Goal: Information Seeking & Learning: Check status

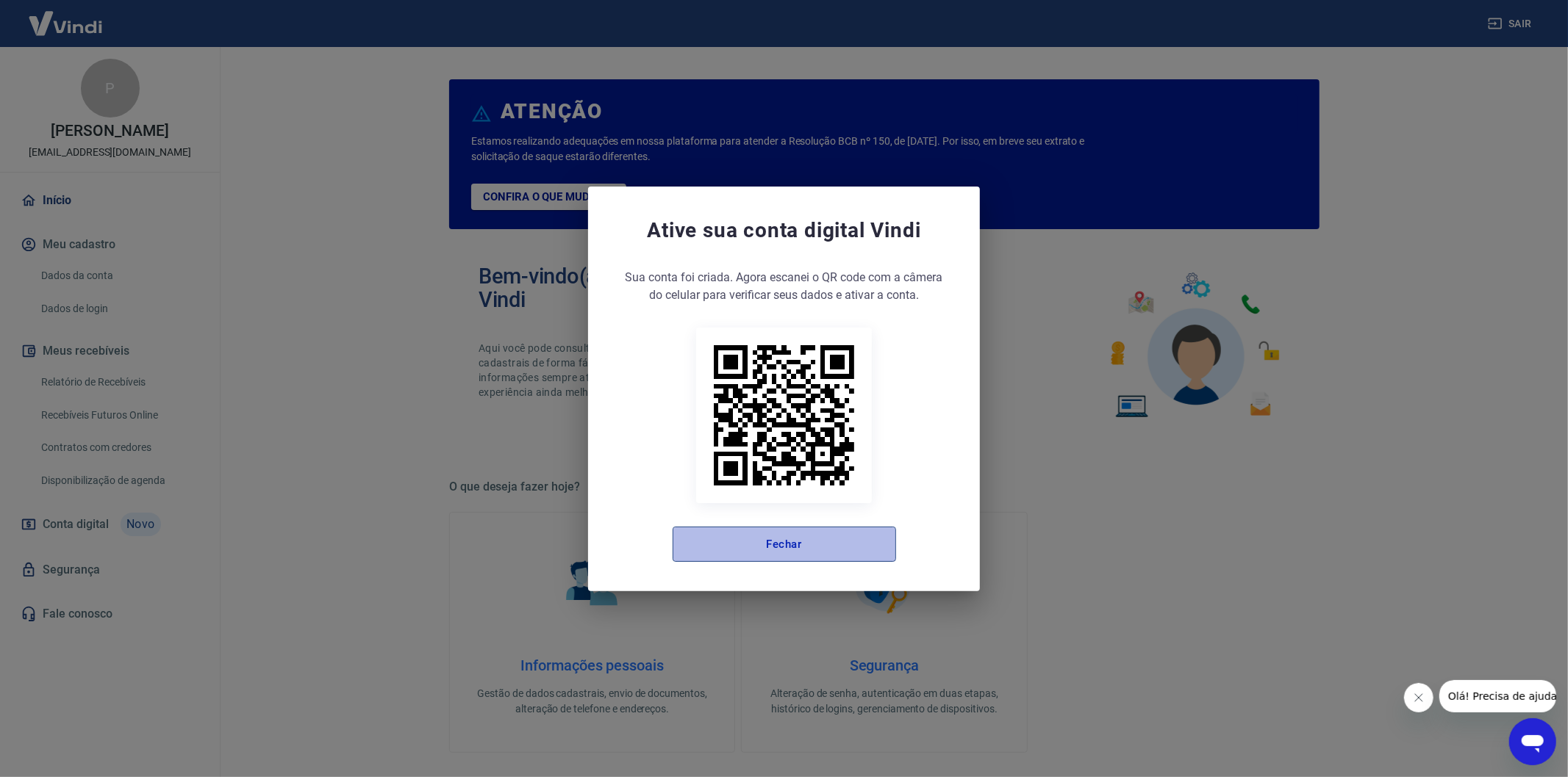
click at [805, 529] on button "Fechar" at bounding box center [784, 545] width 224 height 35
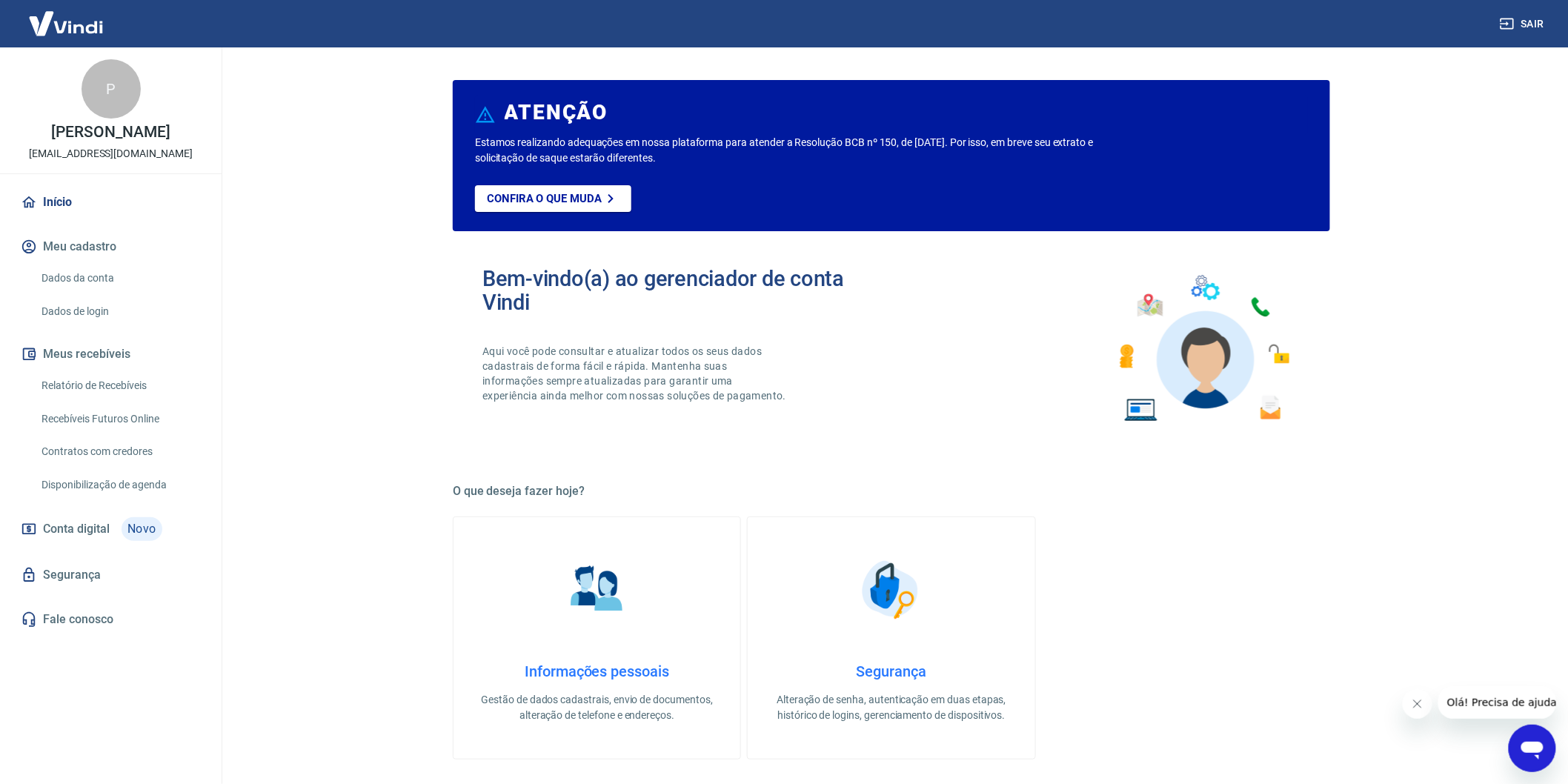
click at [117, 401] on link "Relatório de Recebíveis" at bounding box center [119, 386] width 168 height 30
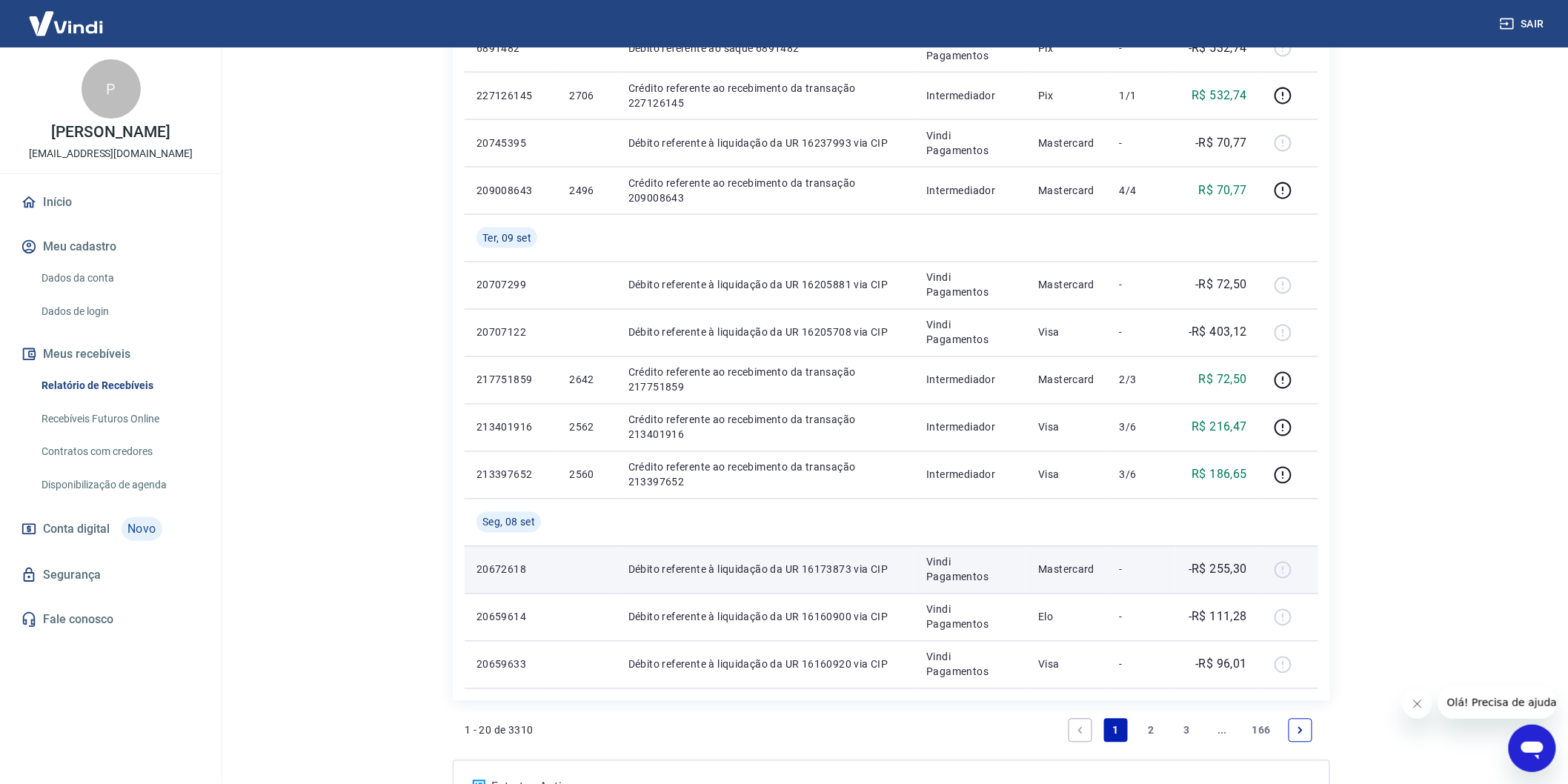
scroll to position [1042, 0]
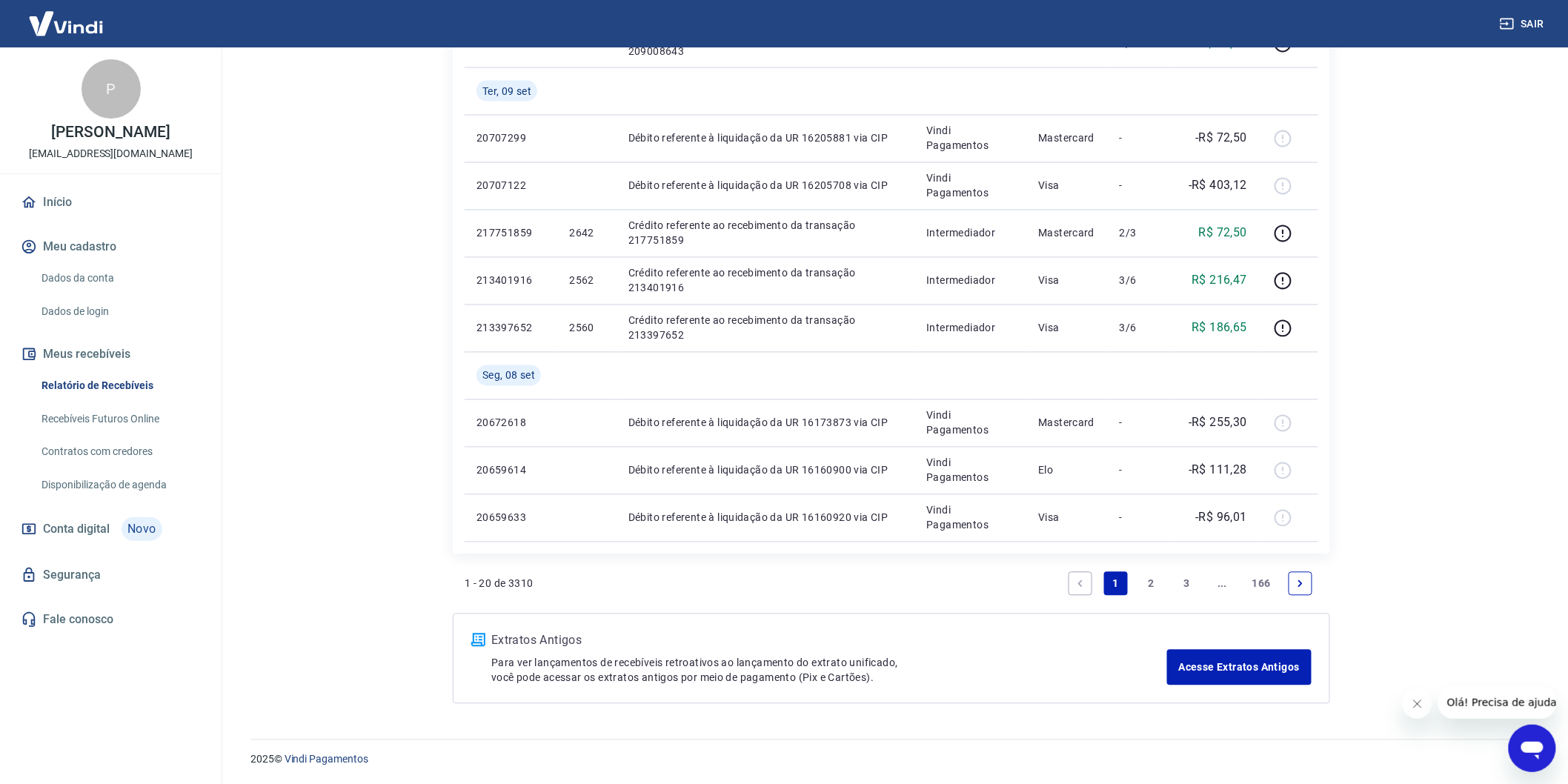
click at [1295, 588] on icon "Next page" at bounding box center [1300, 584] width 11 height 11
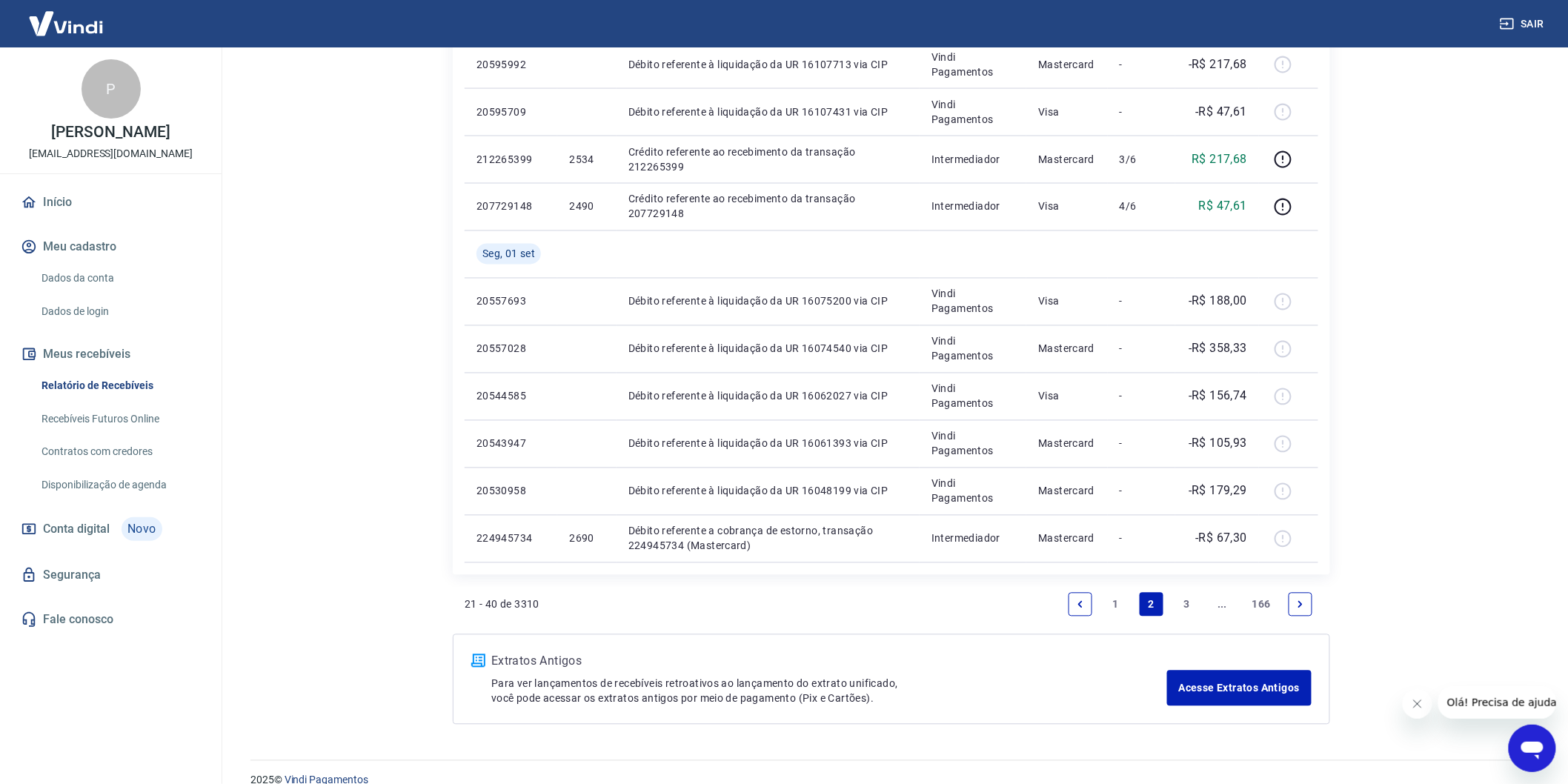
scroll to position [995, 0]
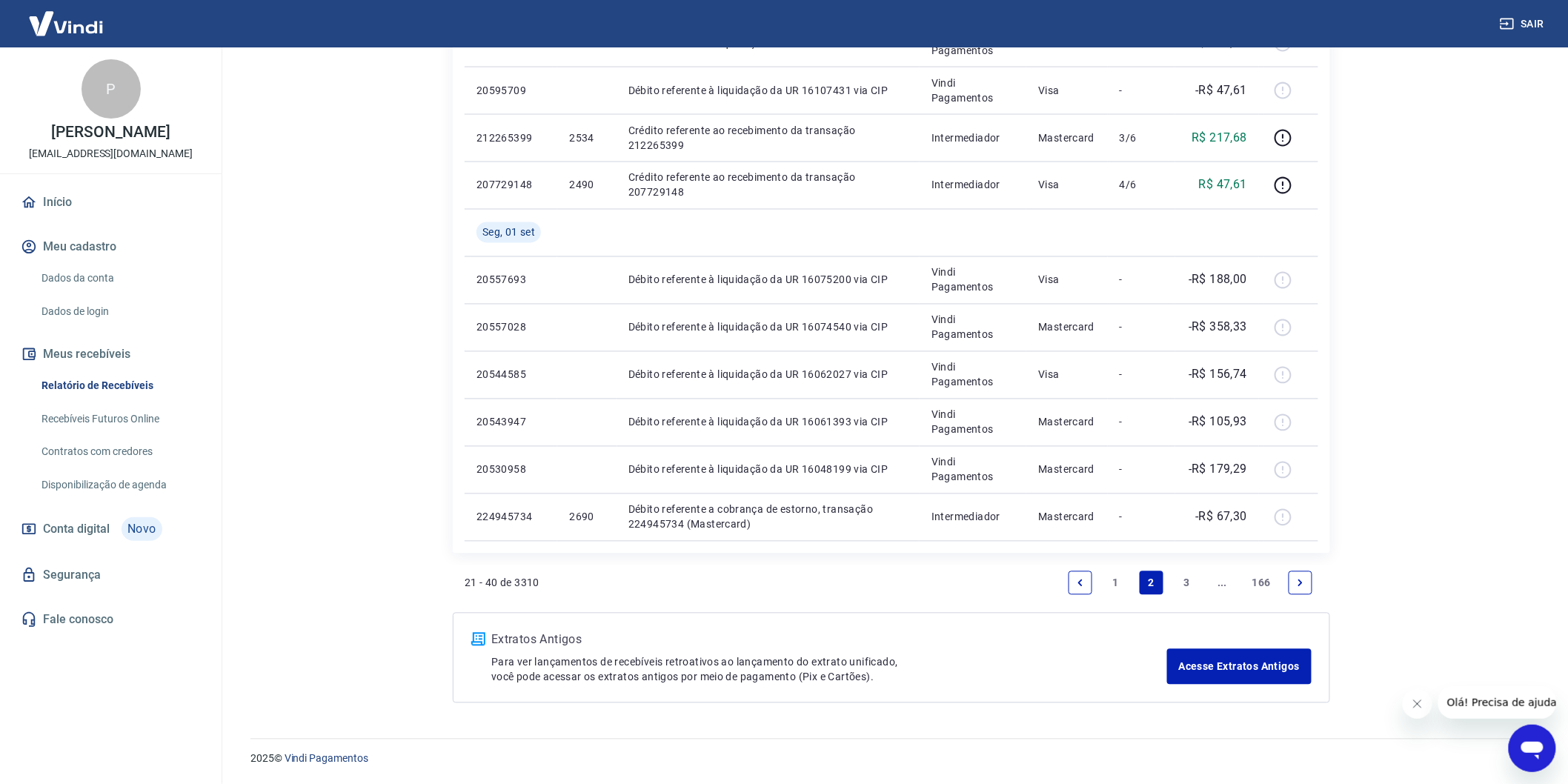
click at [1291, 573] on link "Next page" at bounding box center [1300, 583] width 24 height 24
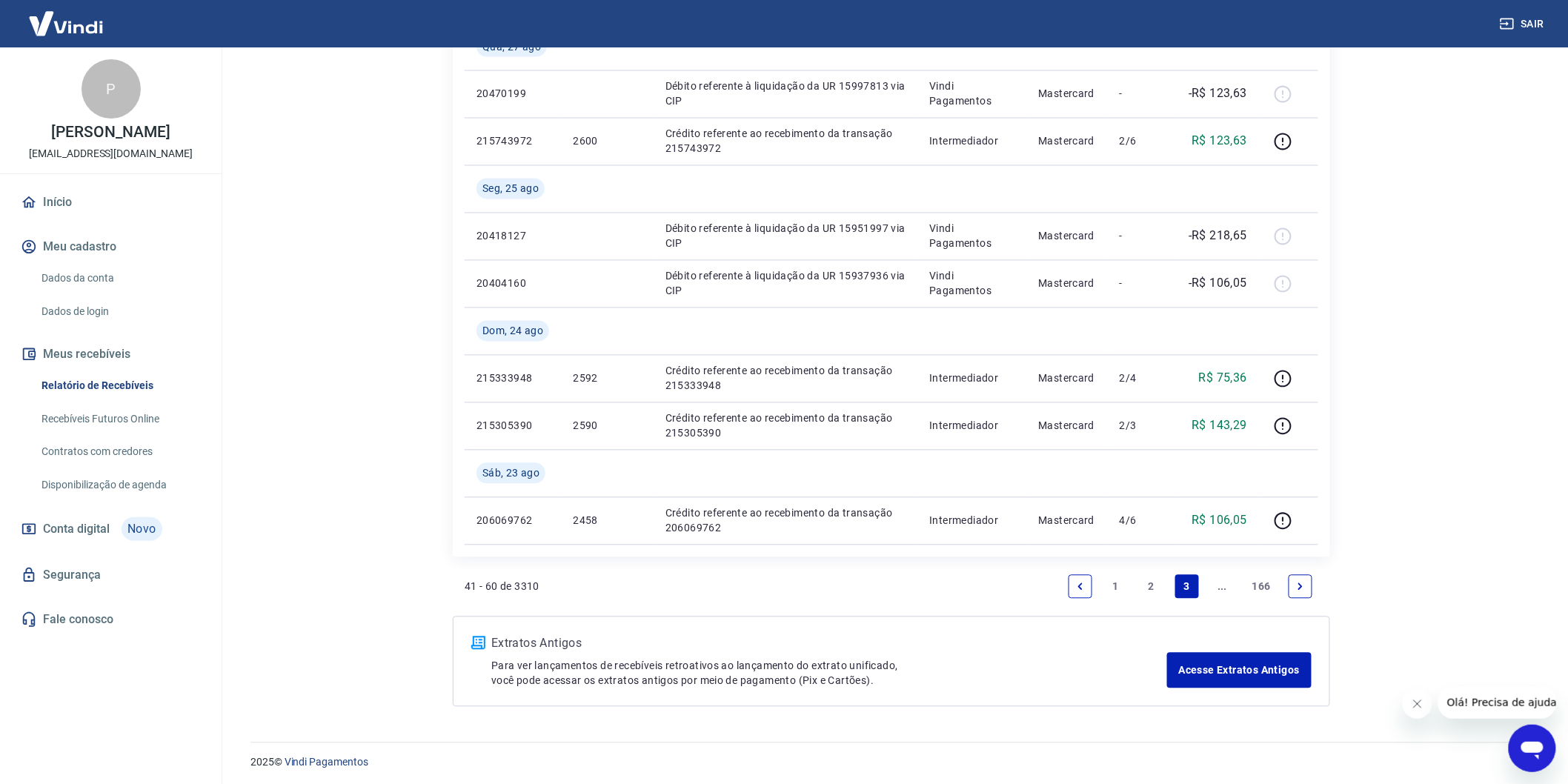
scroll to position [1090, 0]
click at [1304, 578] on icon "Next page" at bounding box center [1300, 583] width 11 height 11
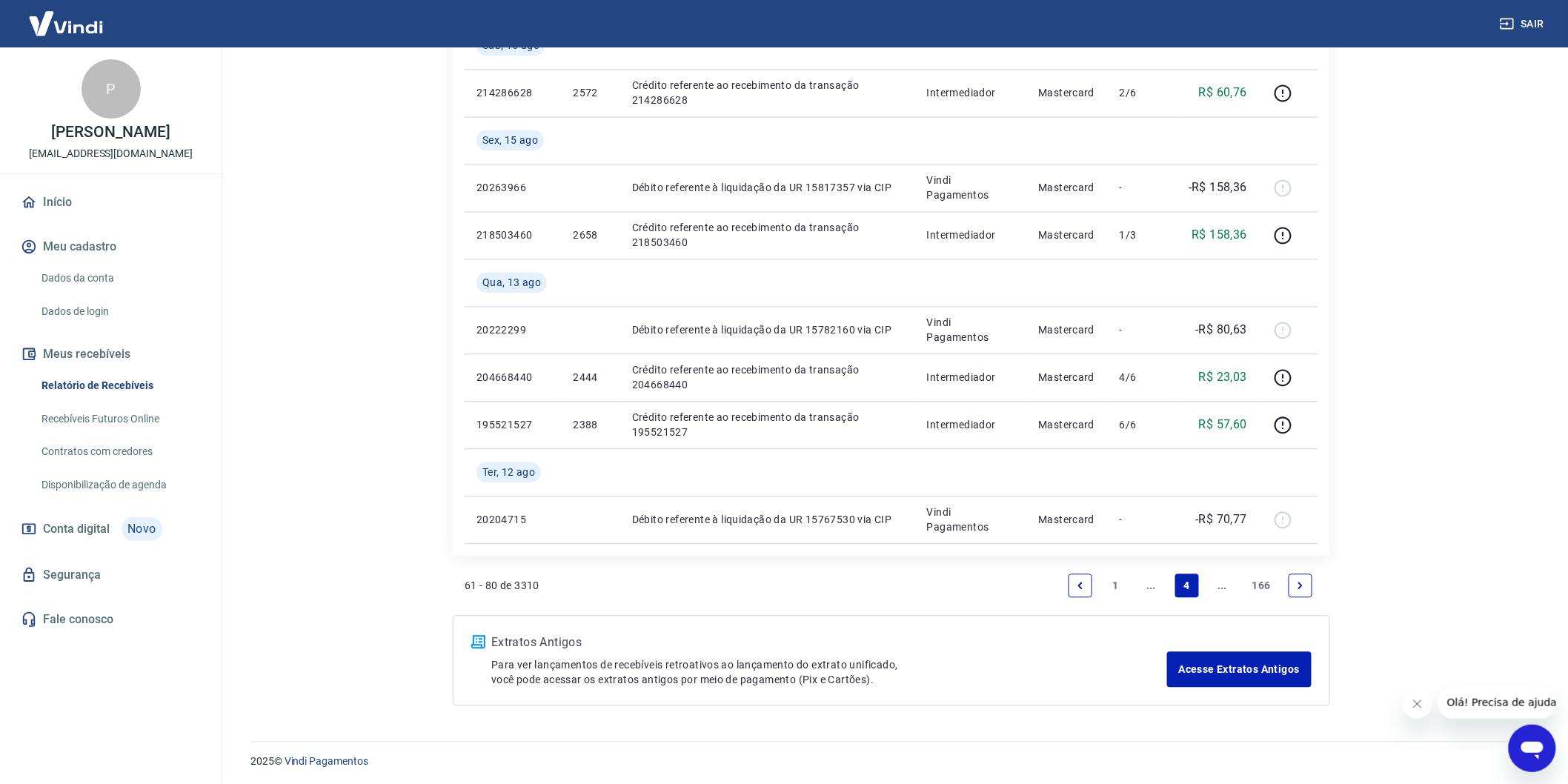
scroll to position [1185, 0]
click at [1304, 593] on link "Next page" at bounding box center [1300, 584] width 24 height 24
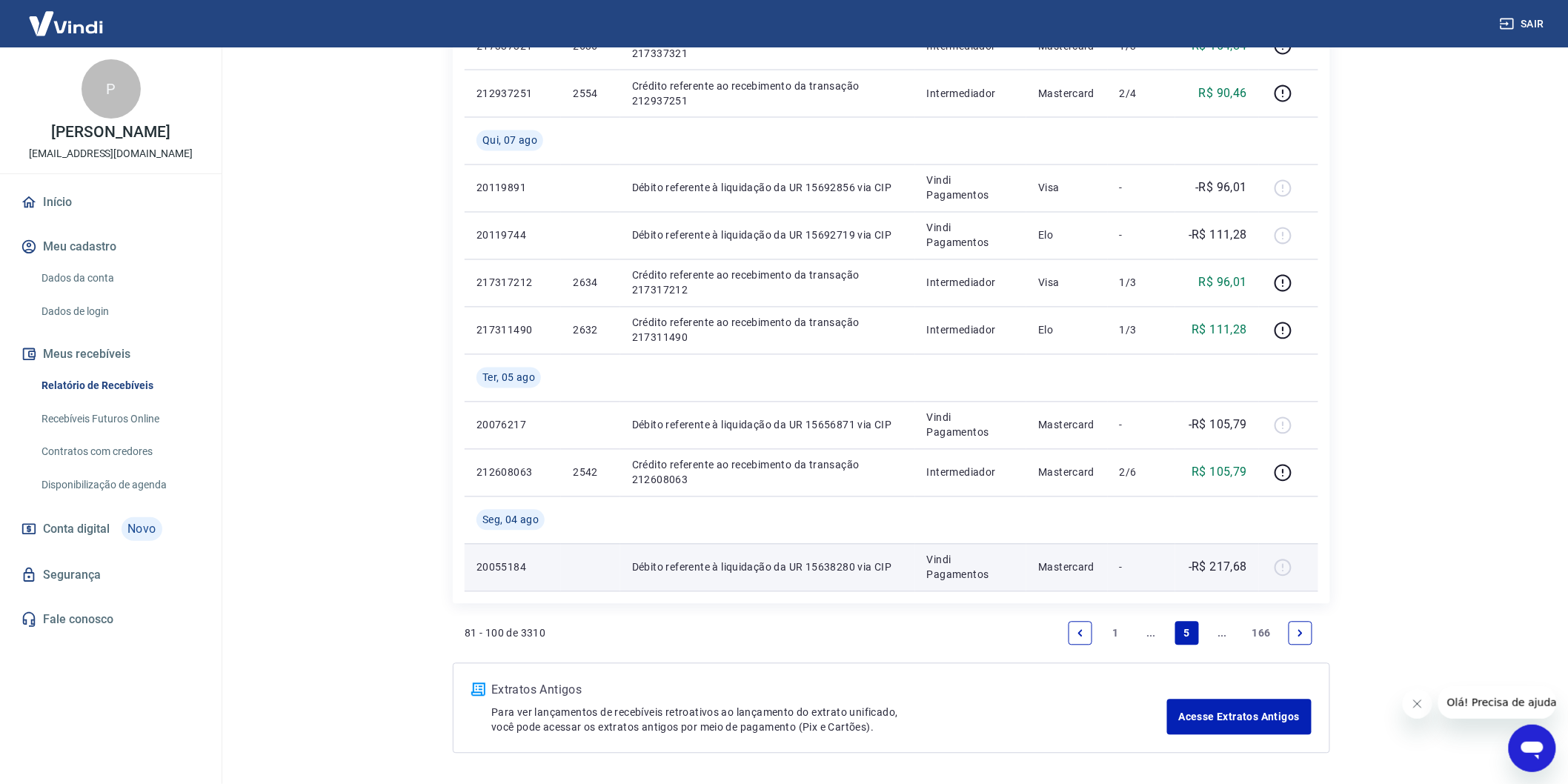
scroll to position [1090, 0]
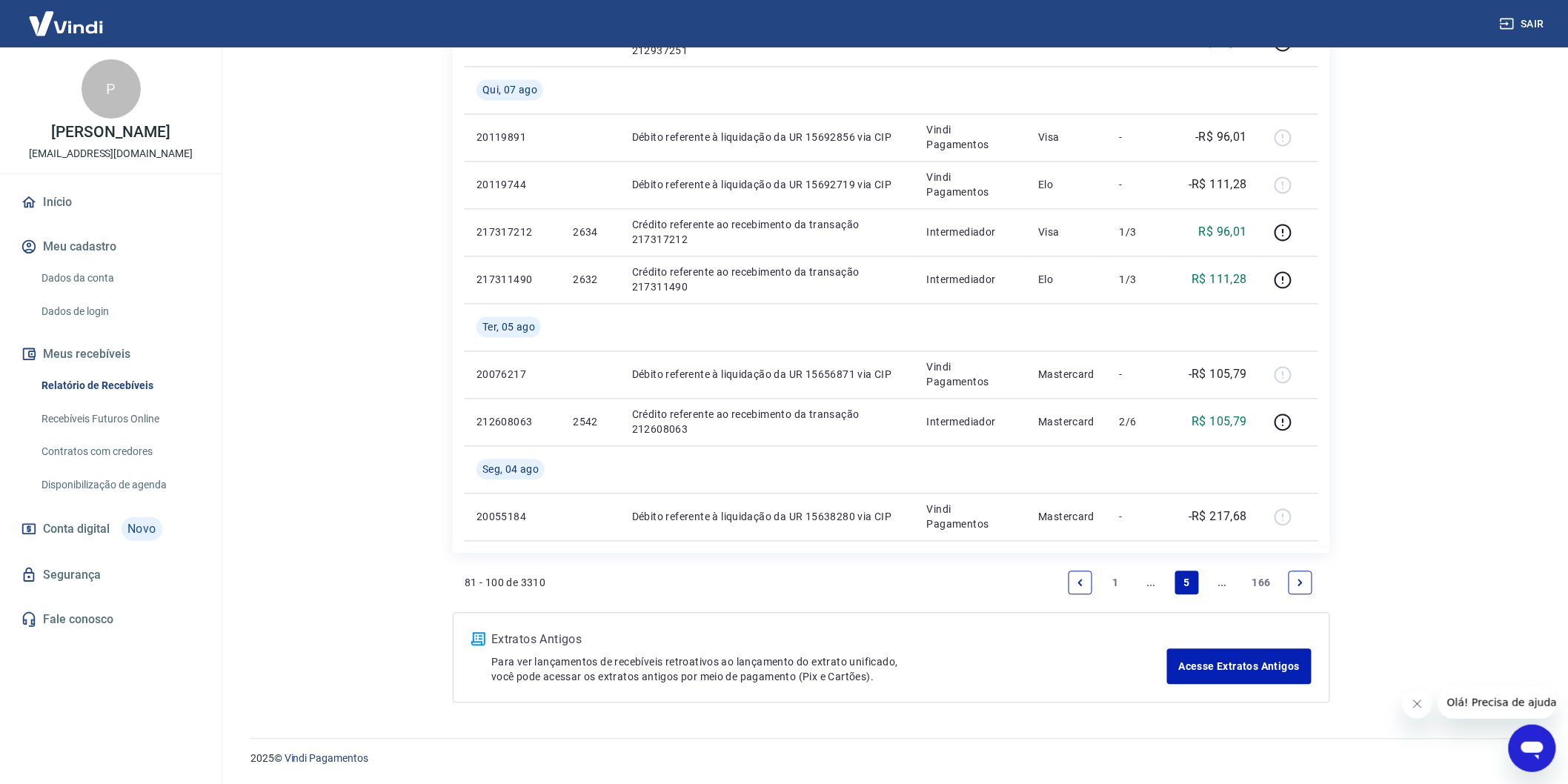
click at [1305, 580] on icon "Next page" at bounding box center [1300, 583] width 11 height 11
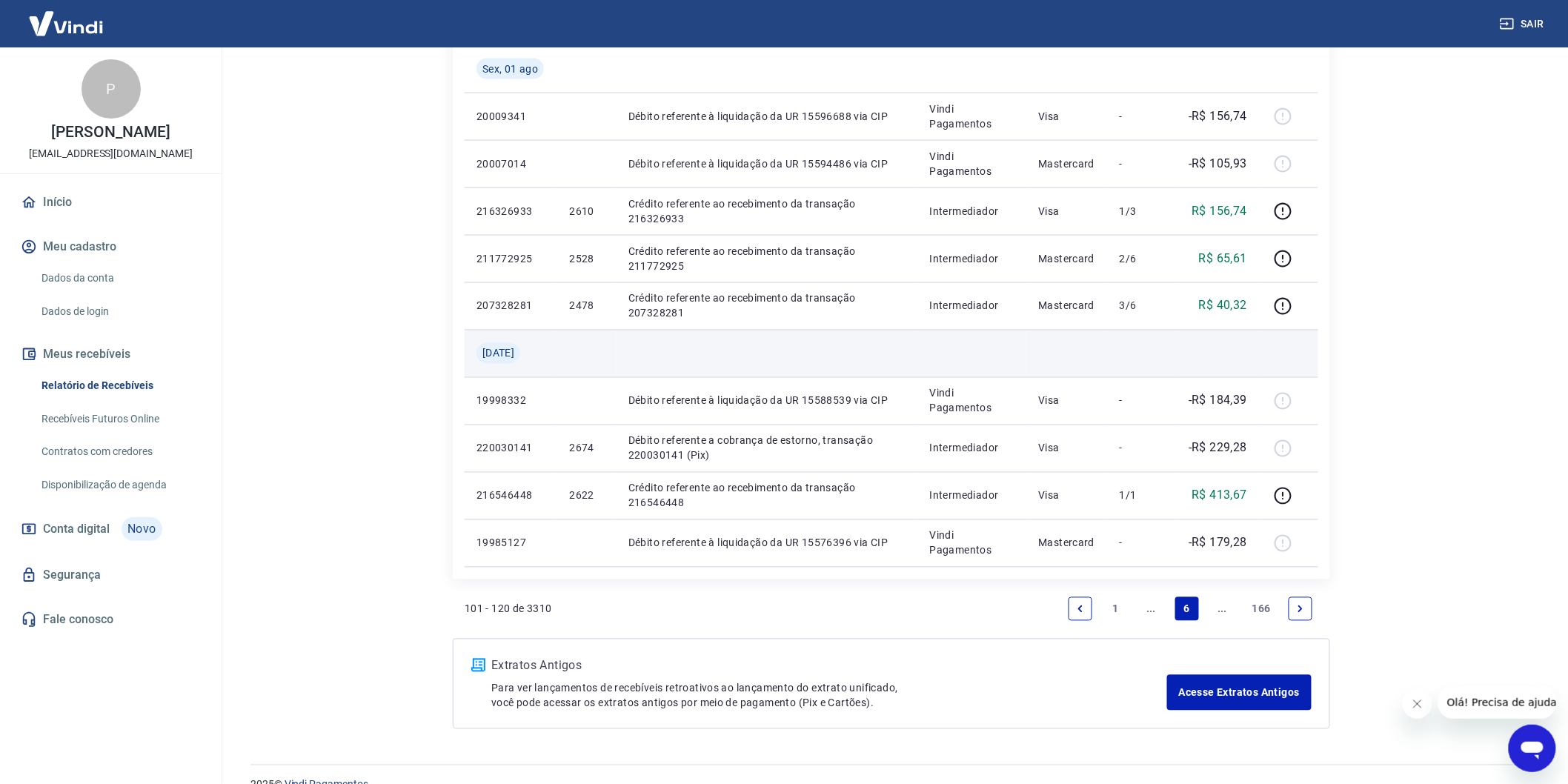
scroll to position [900, 0]
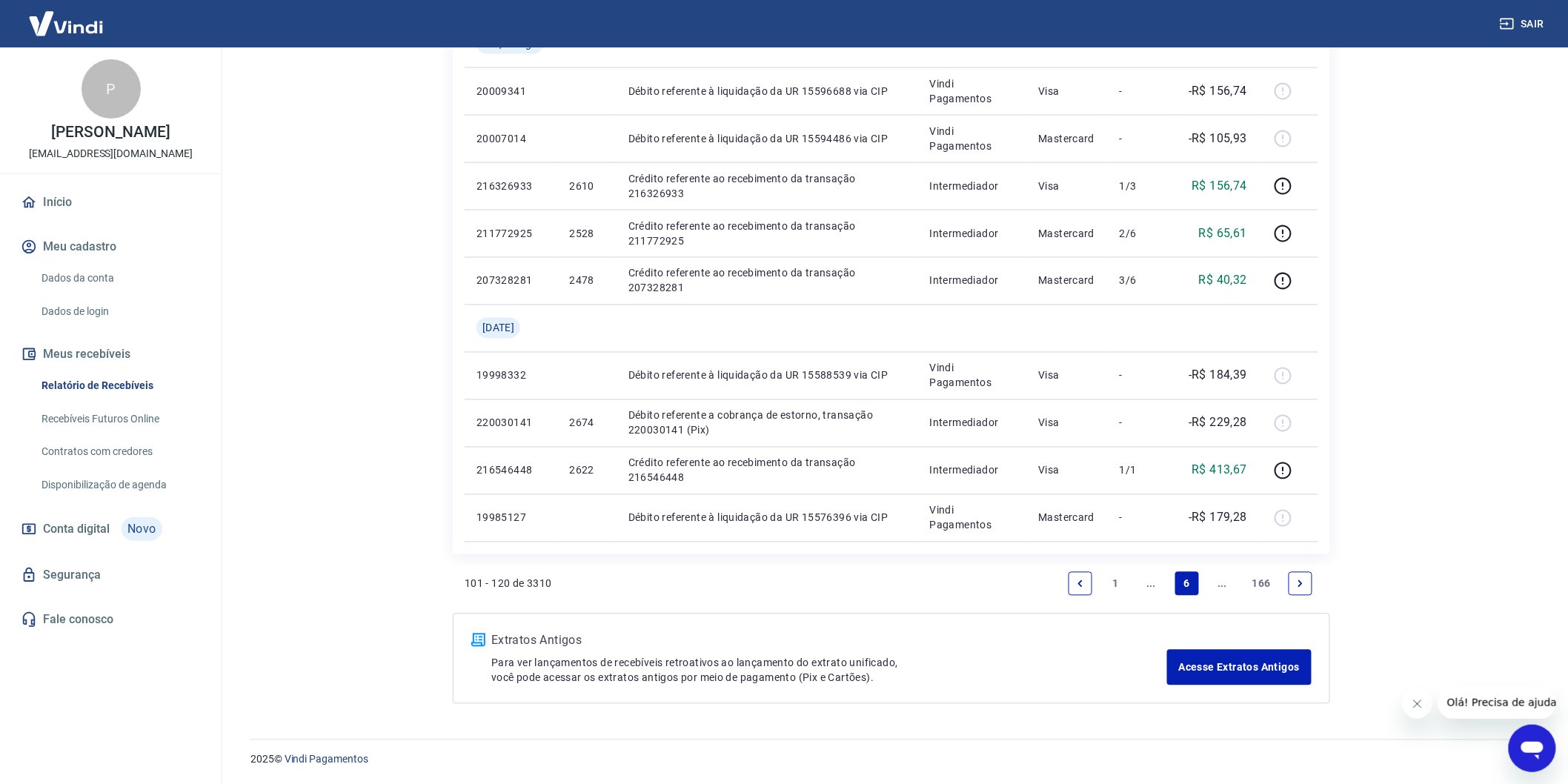
click at [1289, 582] on link "Next page" at bounding box center [1300, 584] width 24 height 24
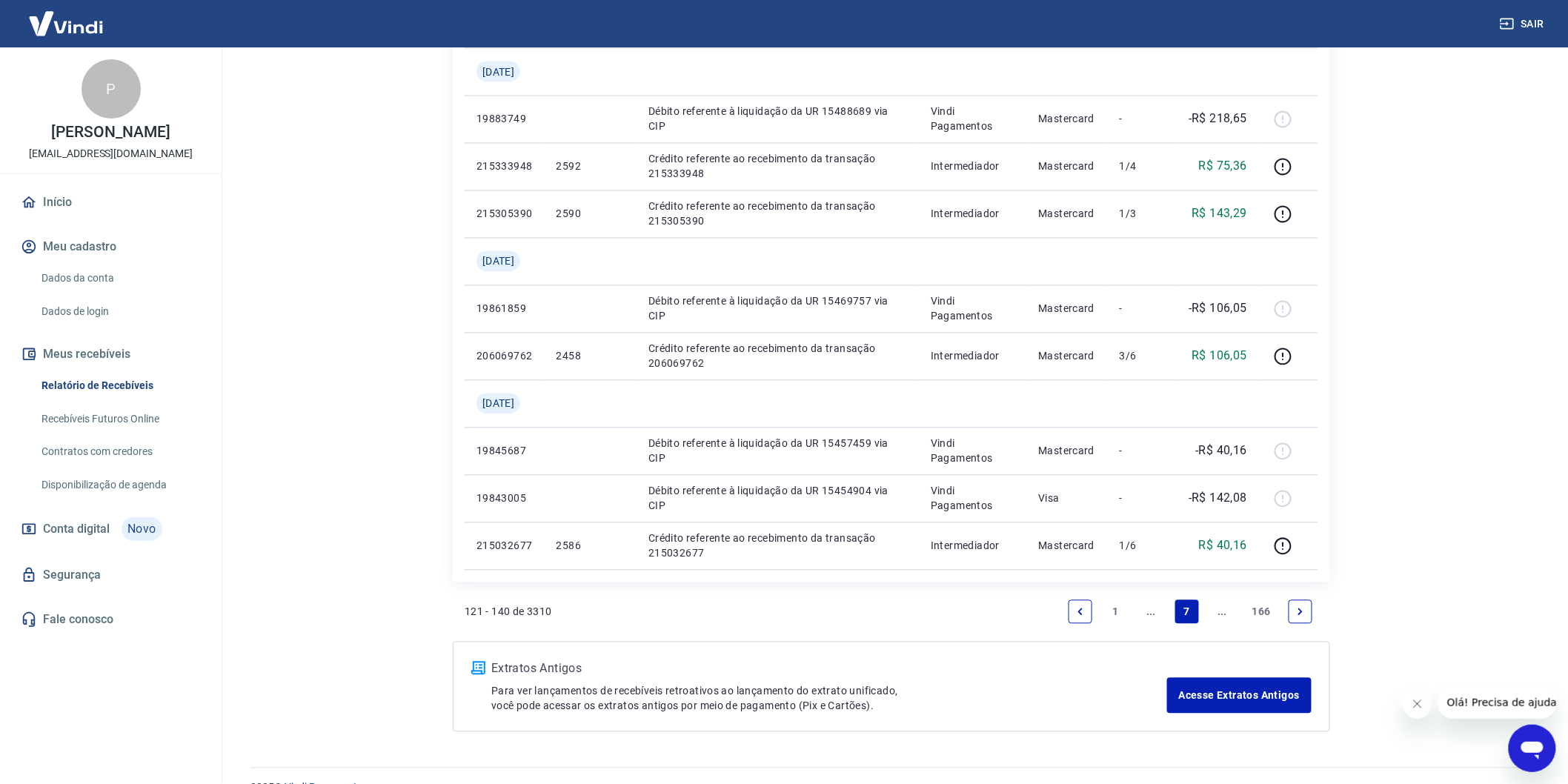
scroll to position [1090, 0]
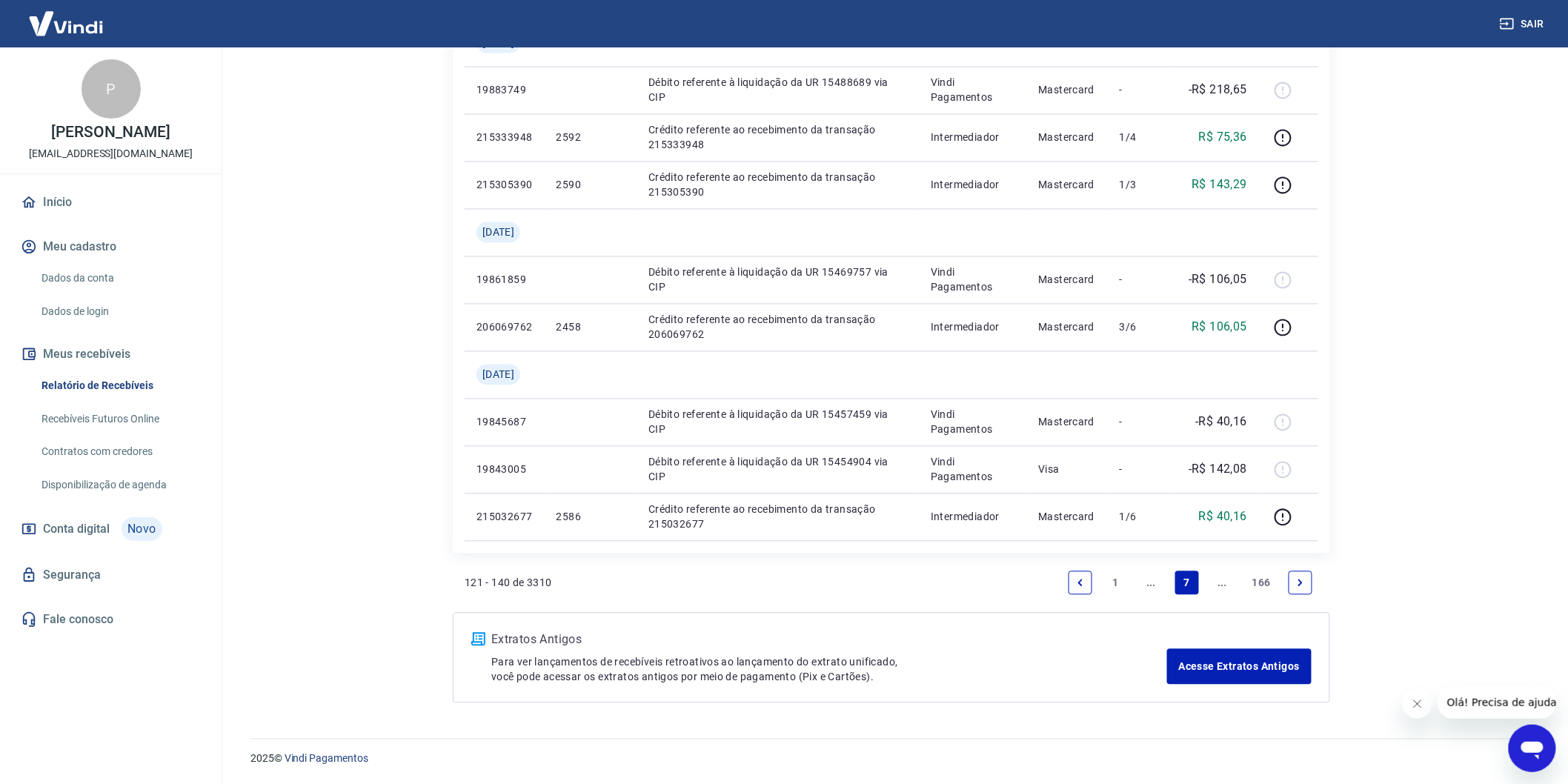
click at [1306, 579] on link "Next page" at bounding box center [1300, 583] width 24 height 24
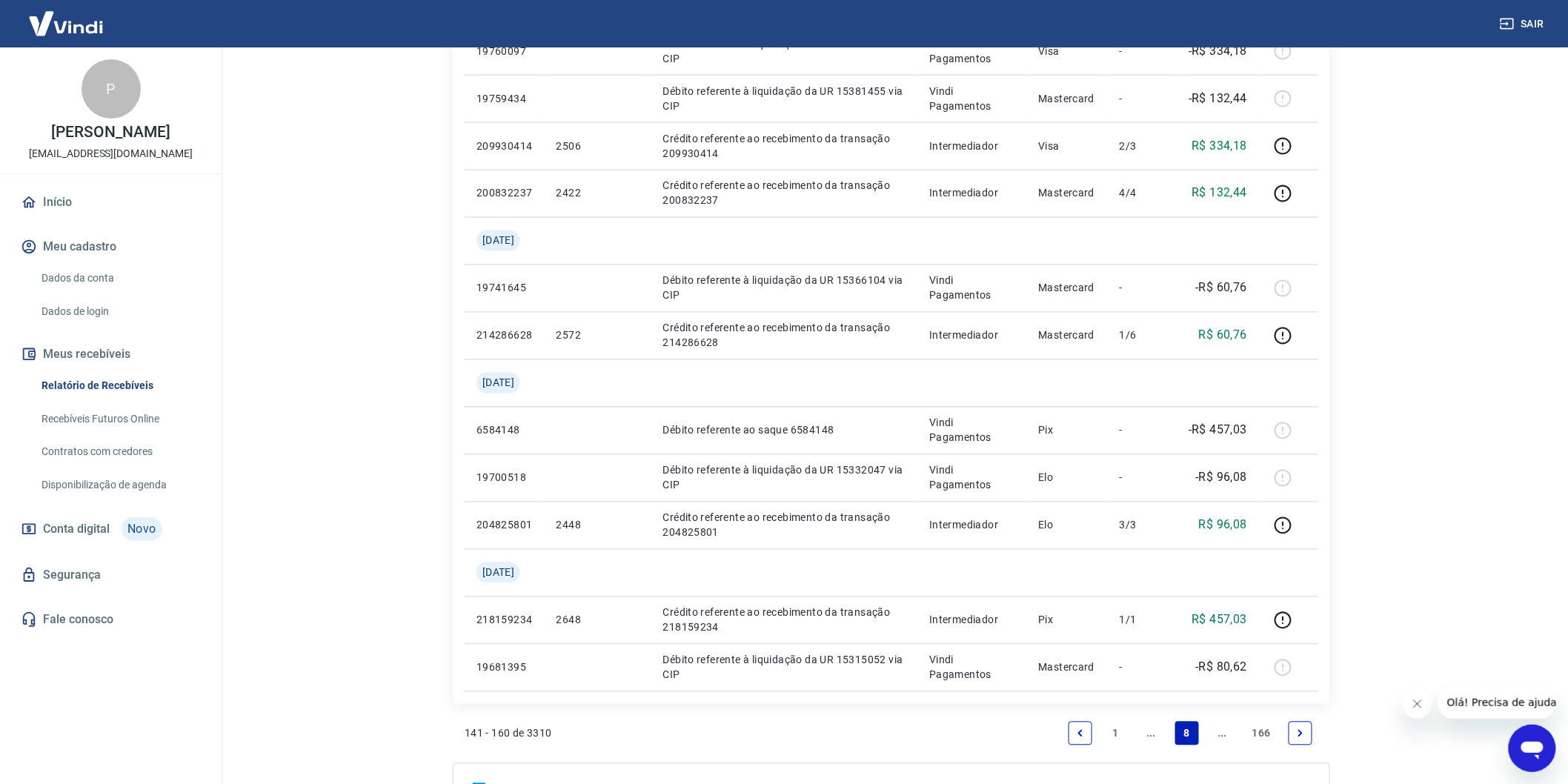
scroll to position [1137, 0]
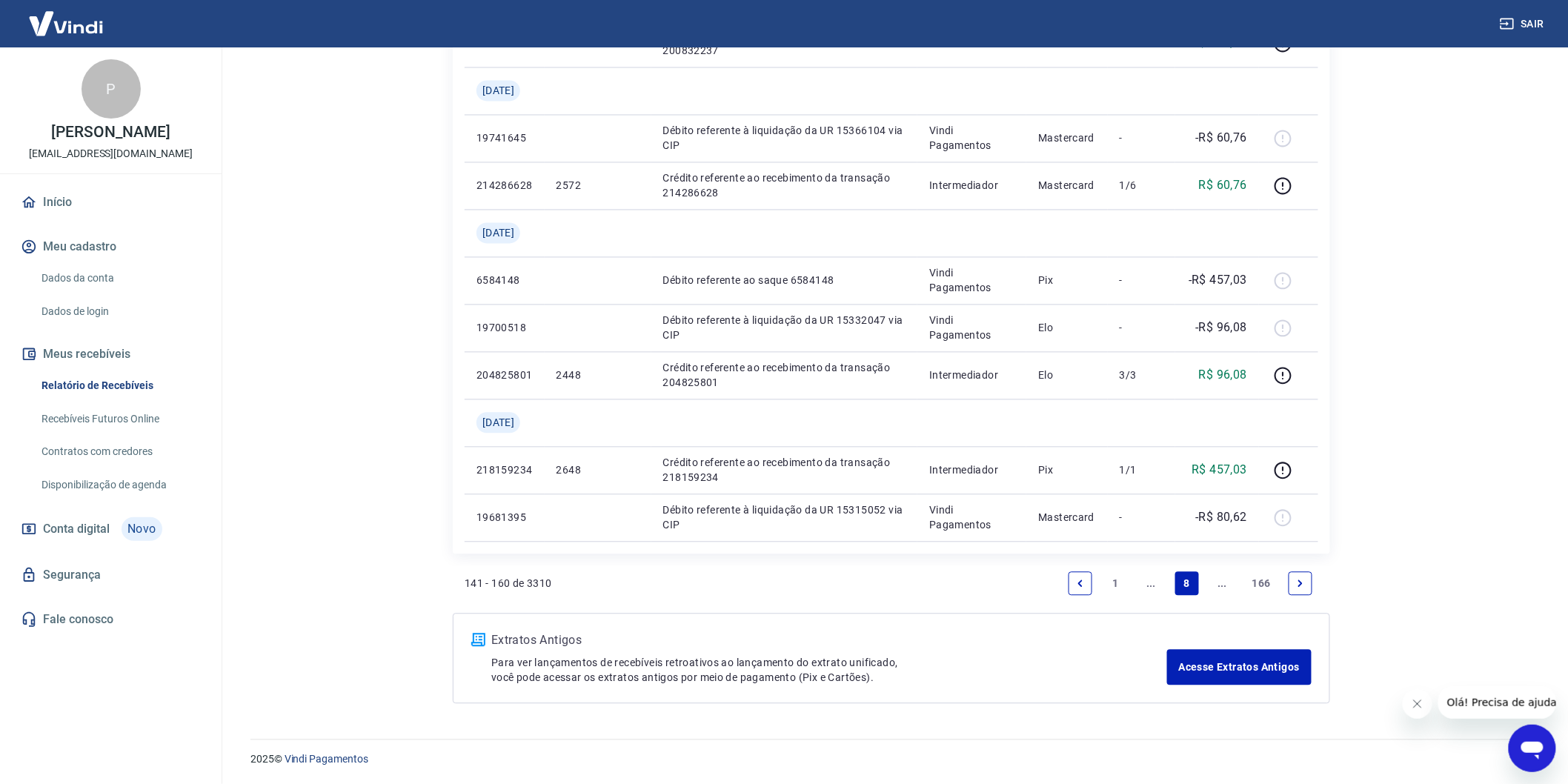
click at [1080, 580] on icon "Previous page" at bounding box center [1081, 584] width 11 height 11
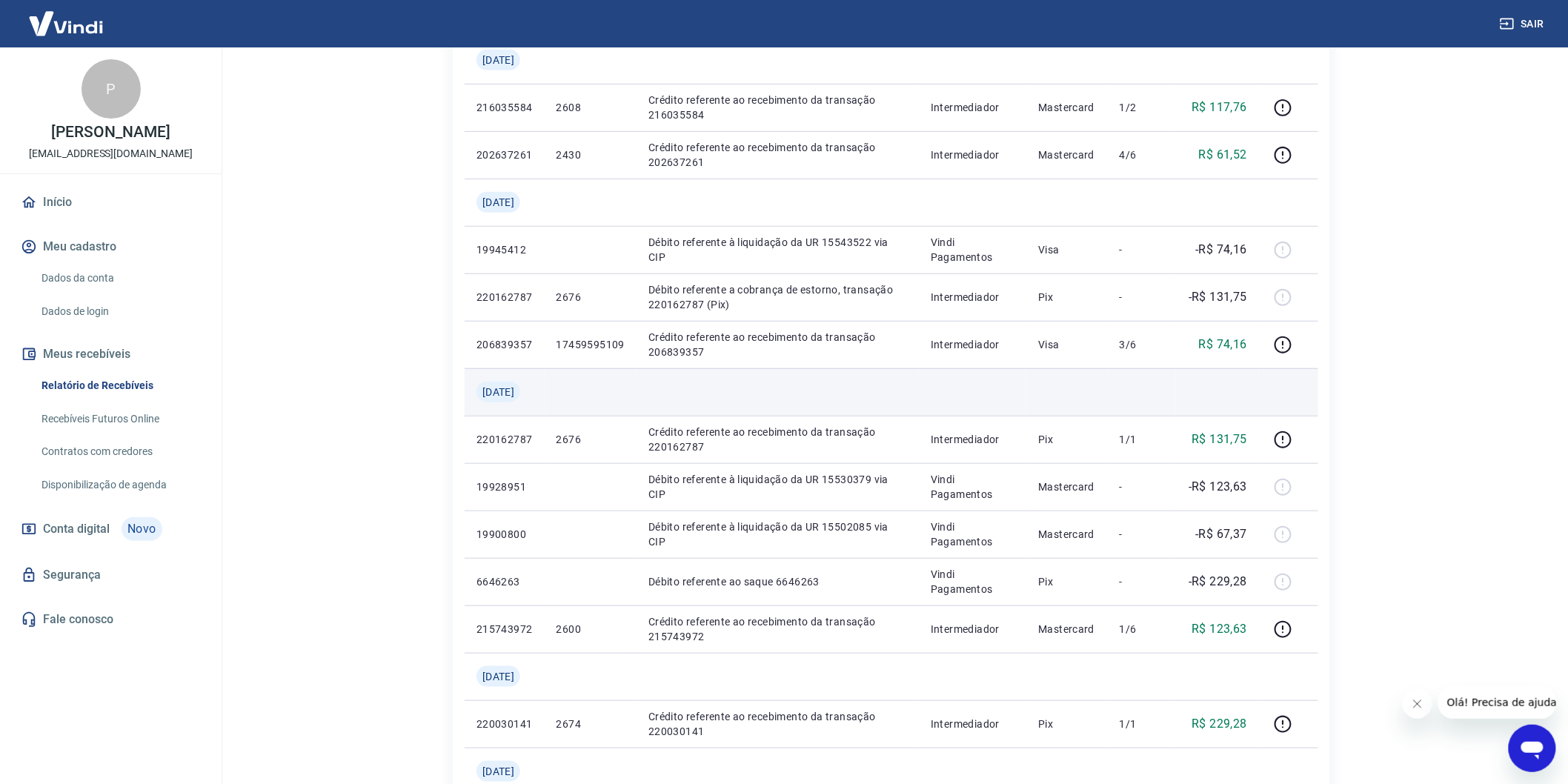
scroll to position [184, 0]
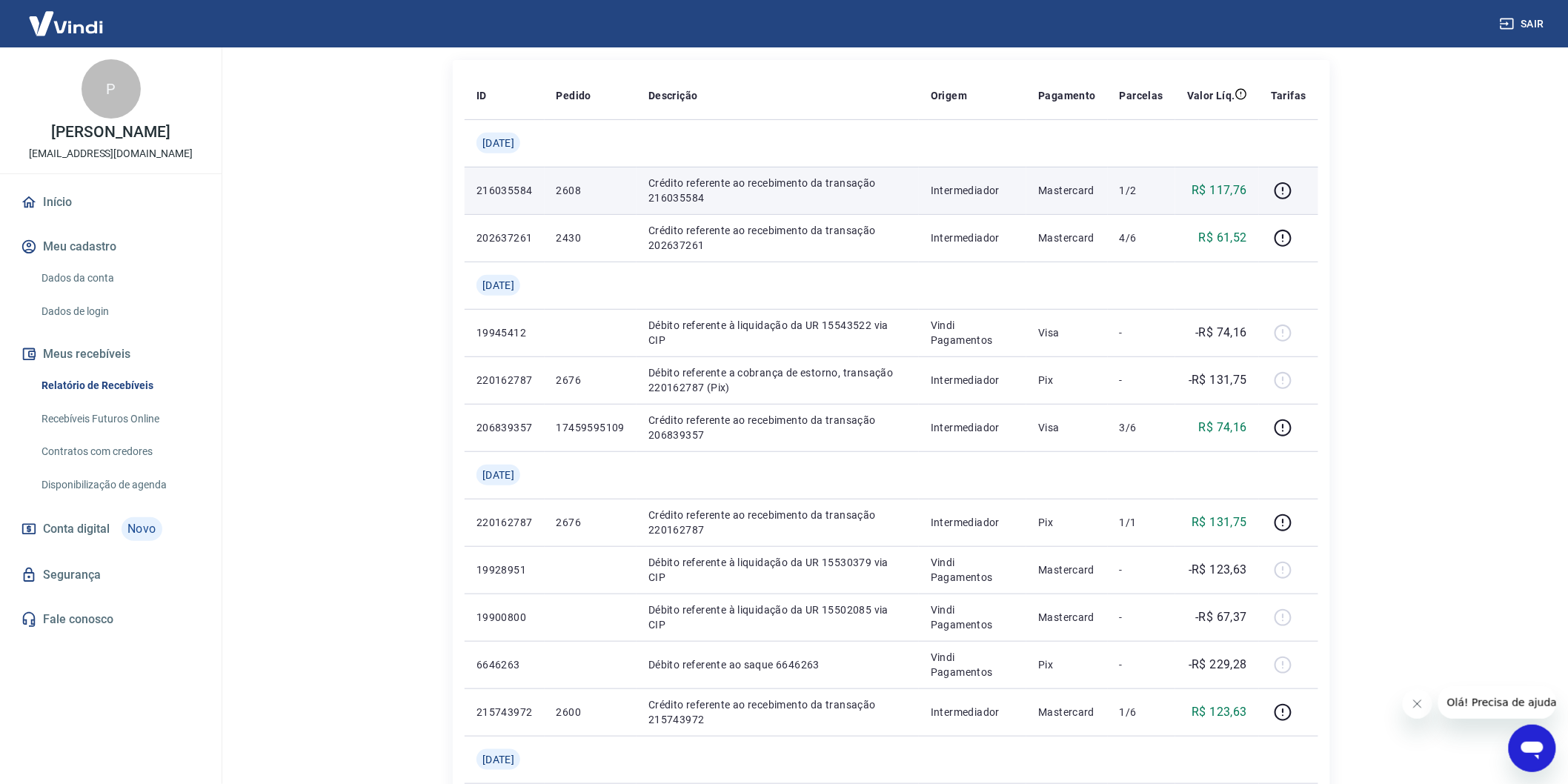
click at [1272, 210] on td at bounding box center [1288, 190] width 59 height 48
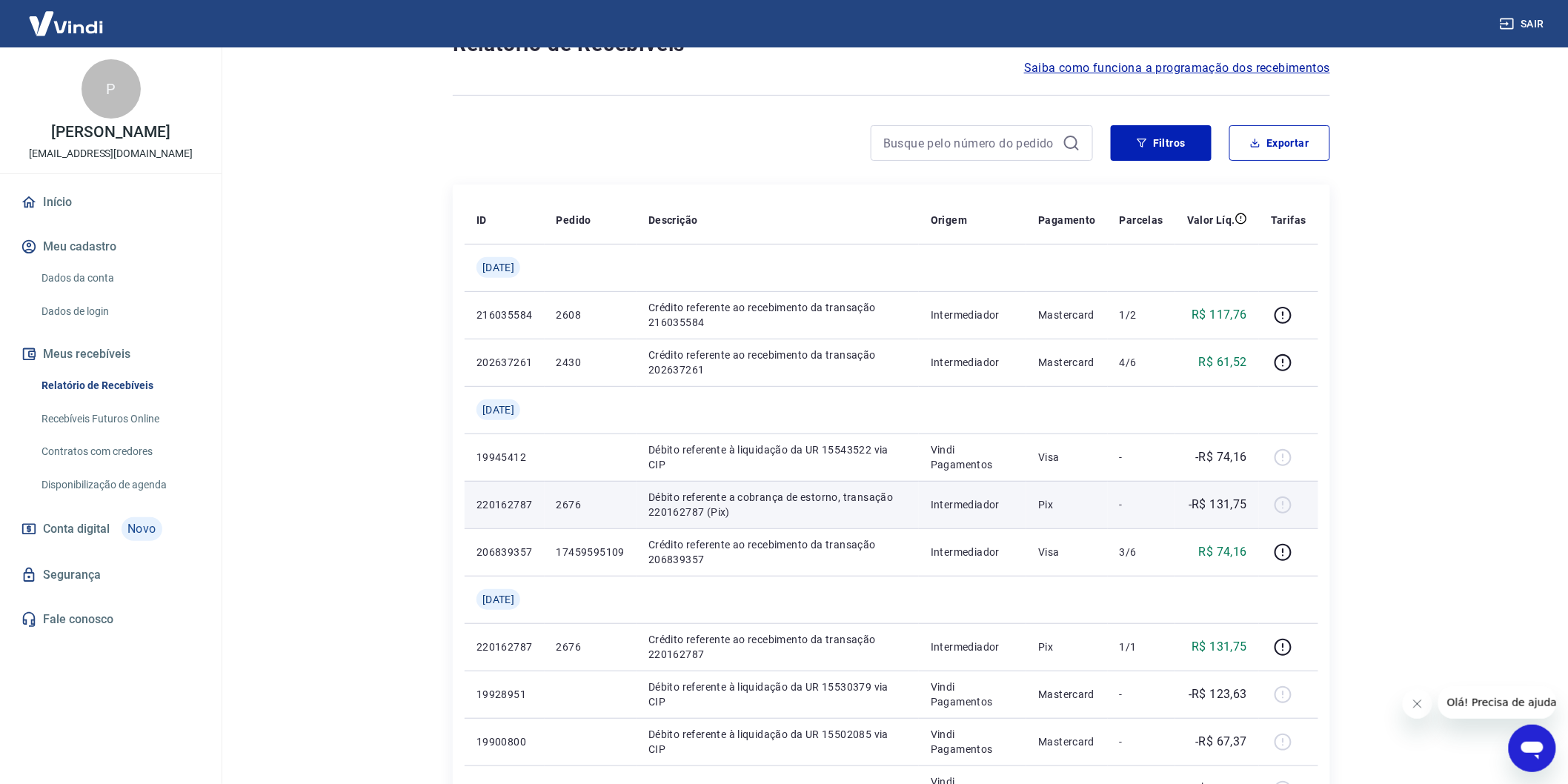
scroll to position [19, 0]
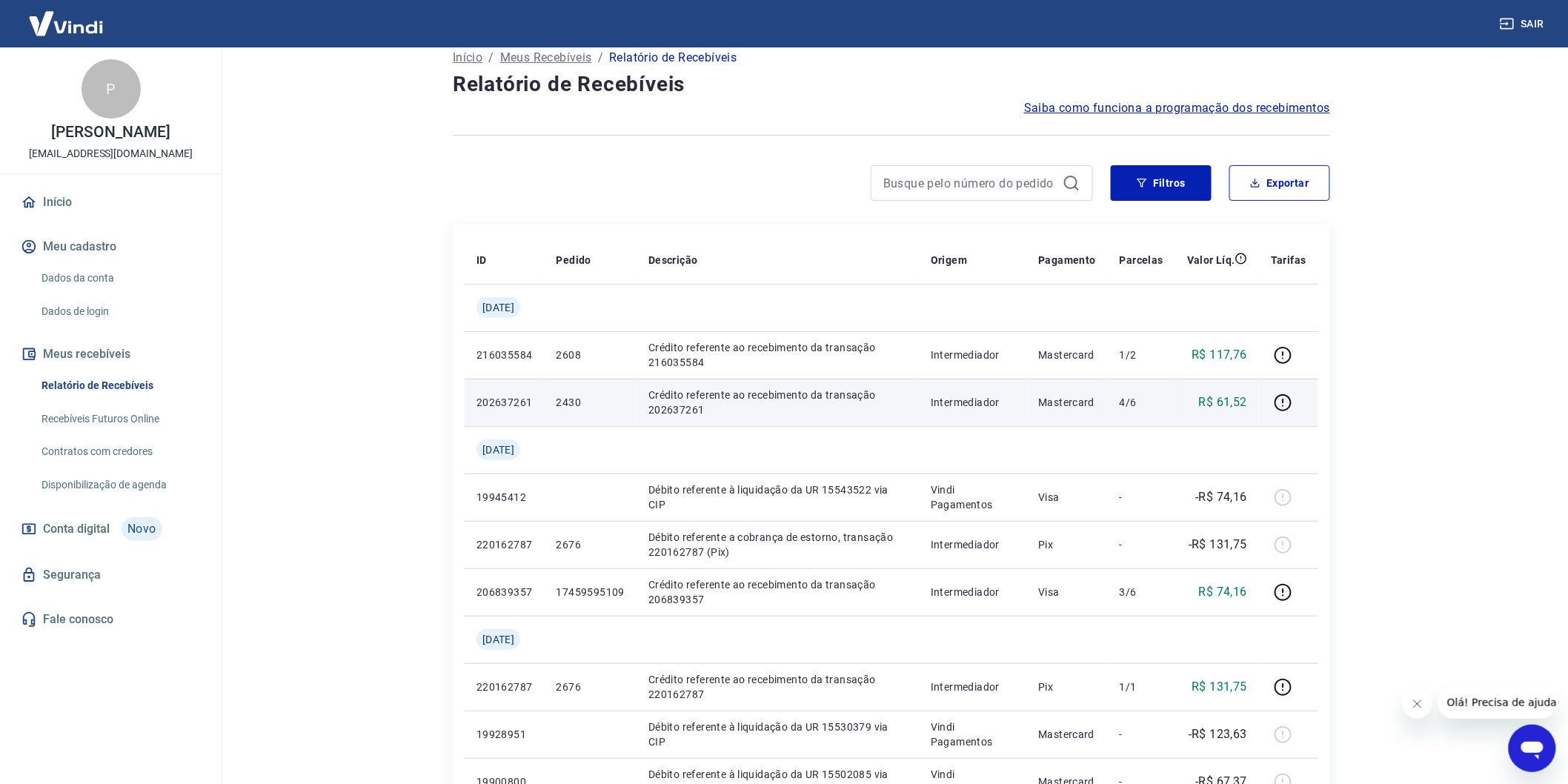
click at [1171, 420] on td "4/6" at bounding box center [1141, 403] width 67 height 48
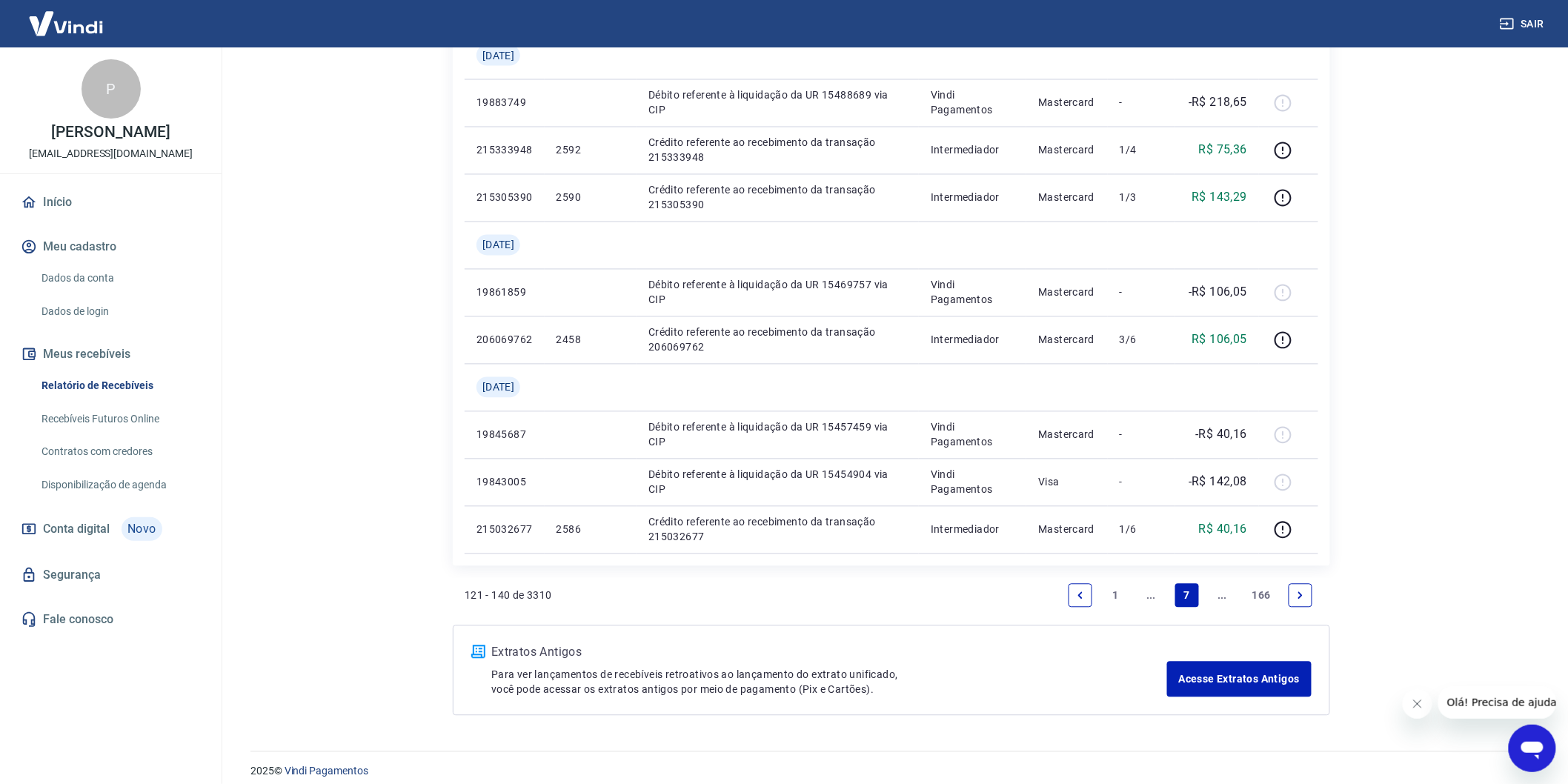
scroll to position [1090, 0]
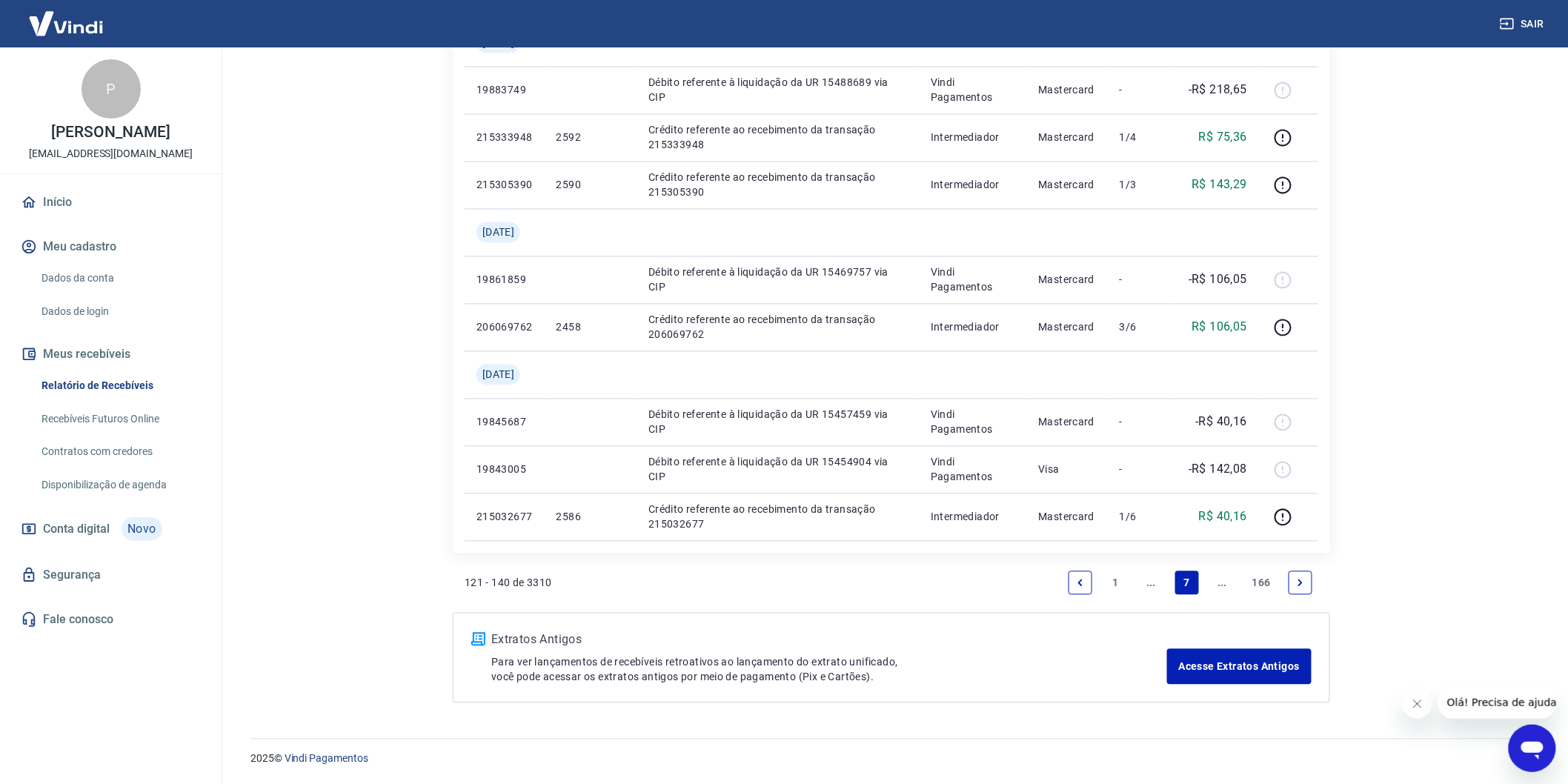
click at [1084, 575] on link "Previous page" at bounding box center [1080, 583] width 24 height 24
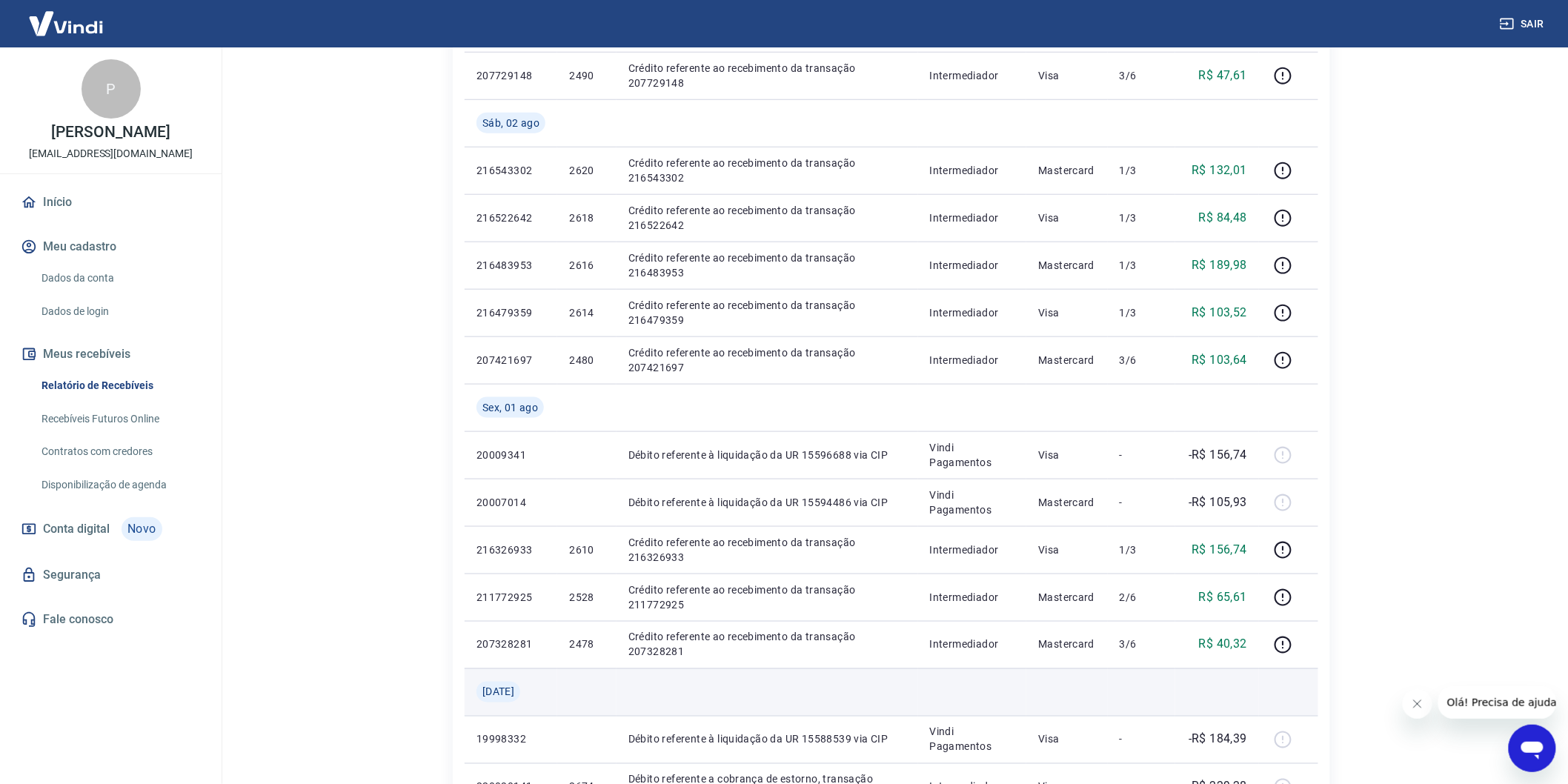
scroll to position [488, 0]
